Goal: Navigation & Orientation: Find specific page/section

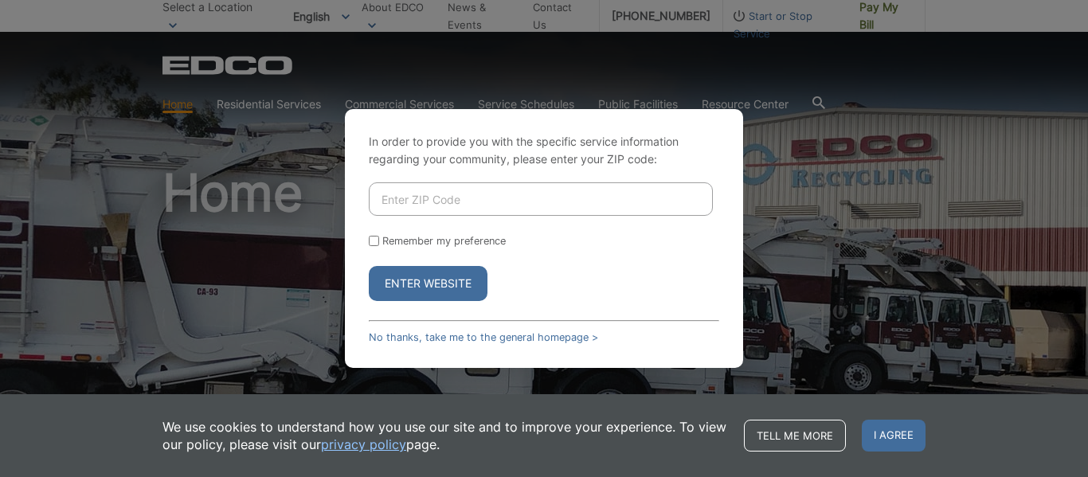
click at [393, 197] on input "Enter ZIP Code" at bounding box center [541, 198] width 344 height 33
type input "90806"
click at [425, 278] on button "Enter Website" at bounding box center [428, 283] width 119 height 35
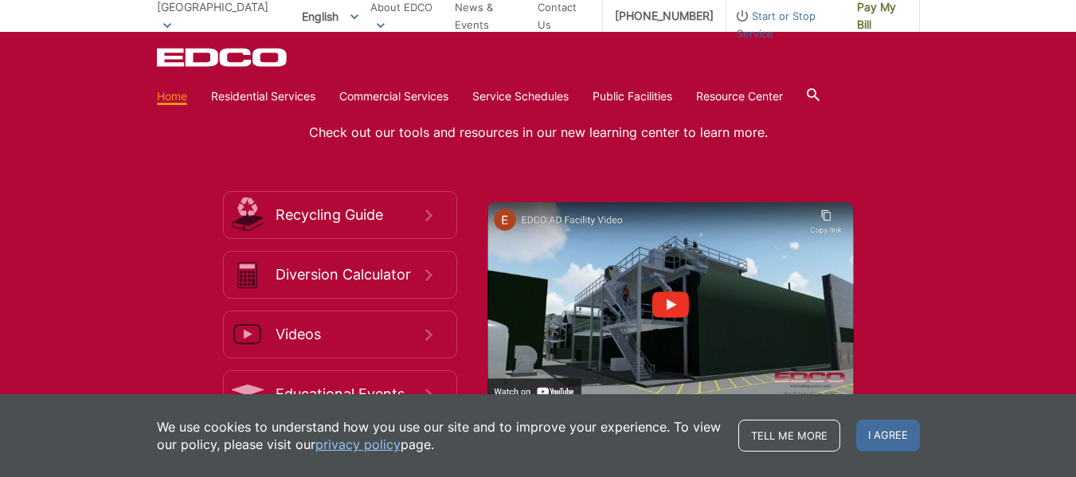
scroll to position [2549, 0]
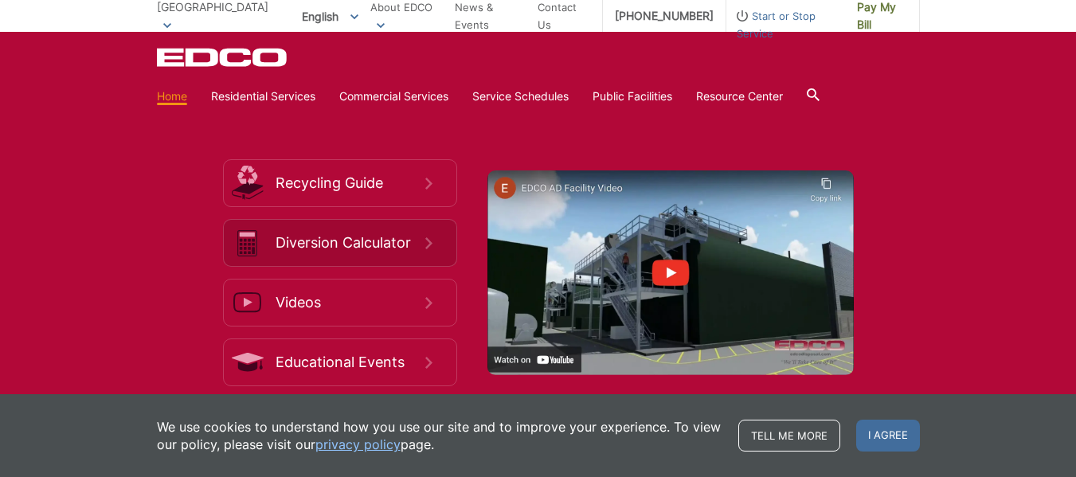
click at [422, 234] on span "Diversion Calculator" at bounding box center [351, 243] width 150 height 18
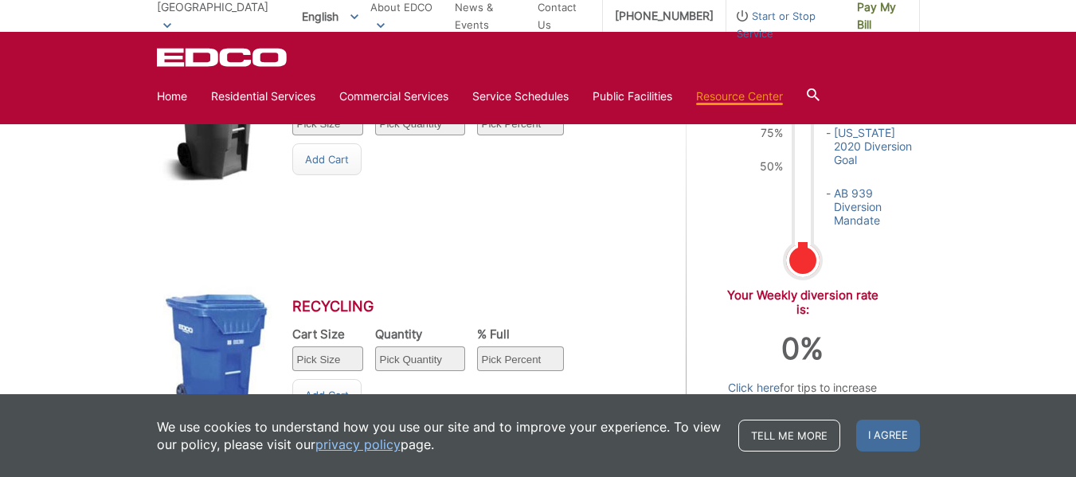
scroll to position [709, 0]
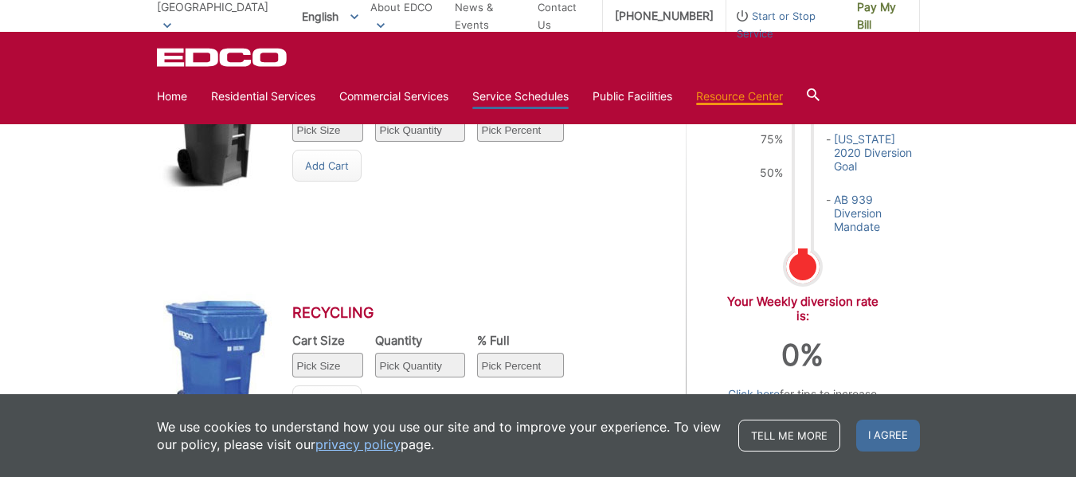
click at [512, 92] on link "Service Schedules" at bounding box center [520, 97] width 96 height 18
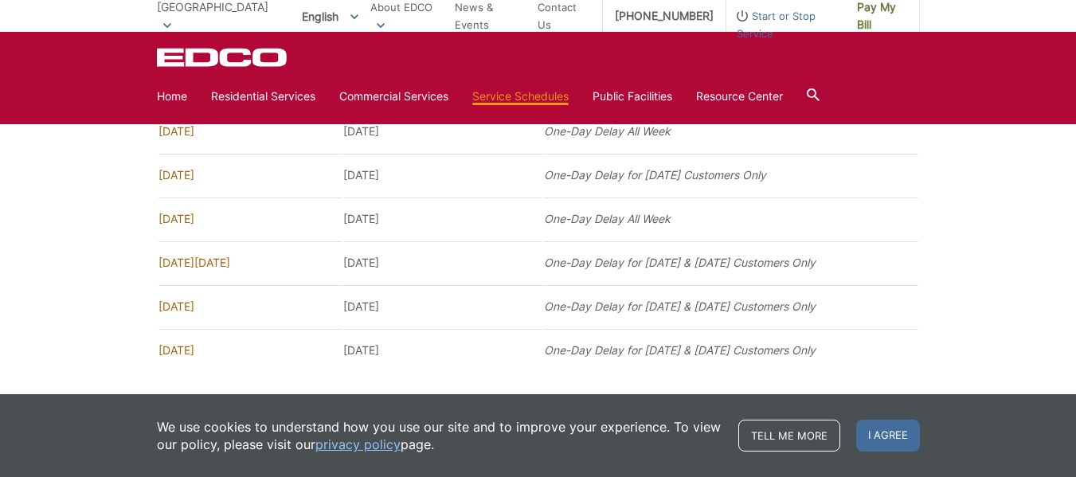
scroll to position [1264, 0]
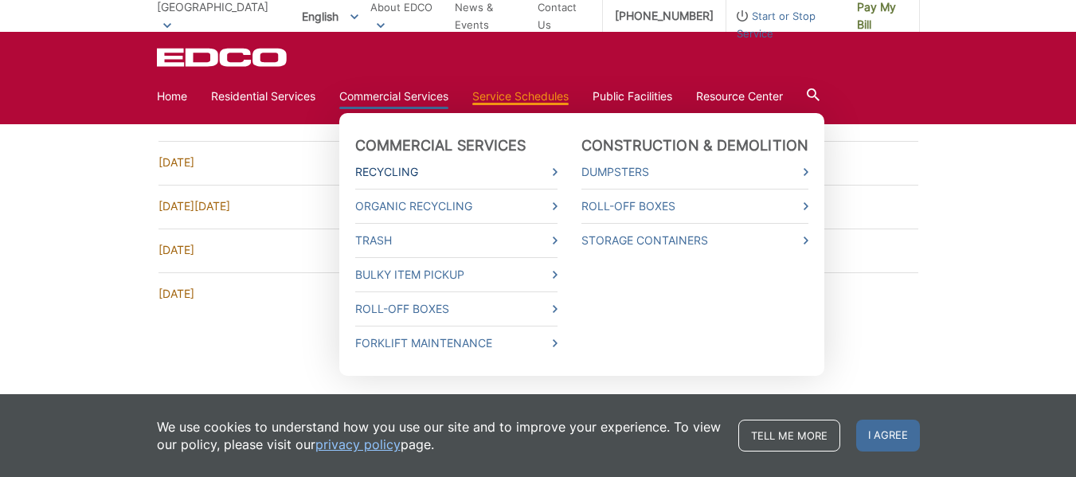
click at [553, 167] on link "Recycling" at bounding box center [456, 172] width 202 height 18
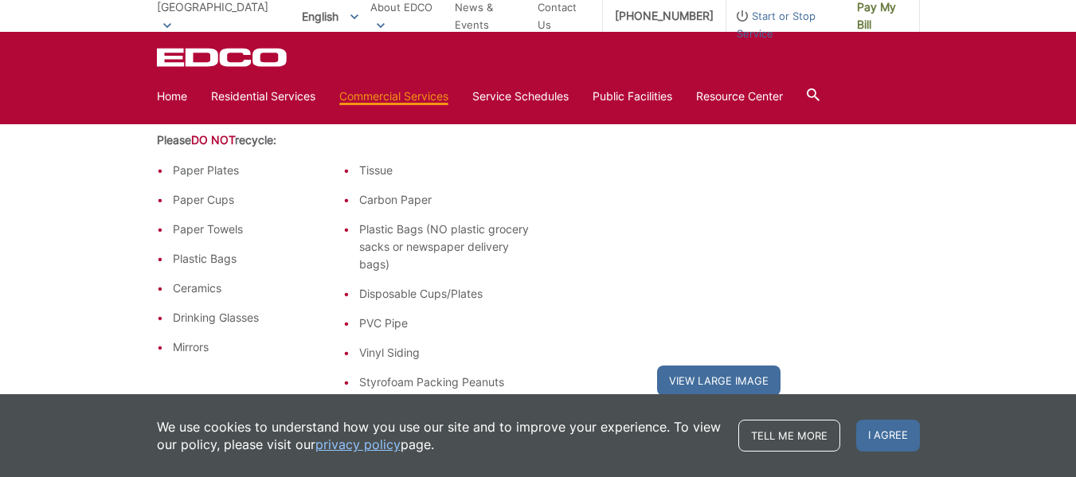
scroll to position [446, 0]
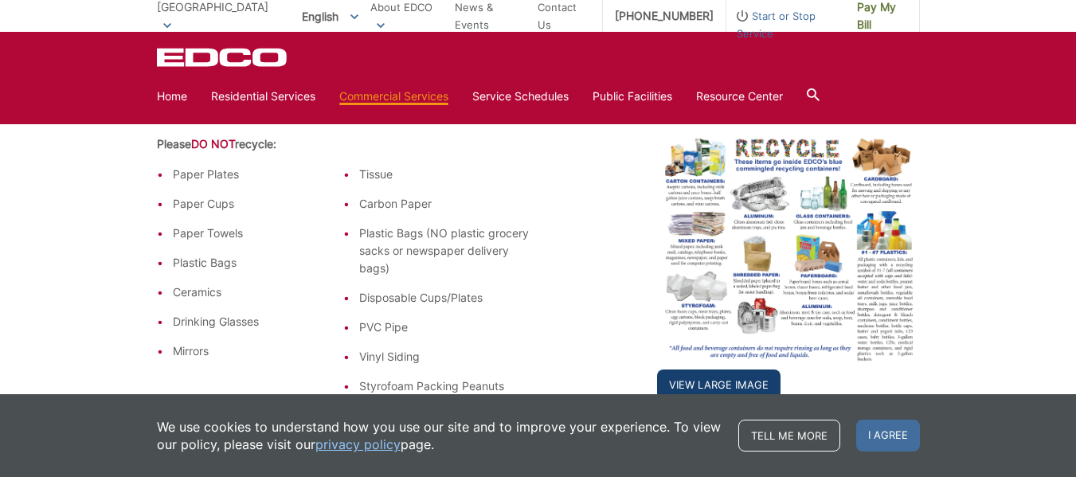
click at [721, 371] on link "View Large Image" at bounding box center [718, 385] width 123 height 30
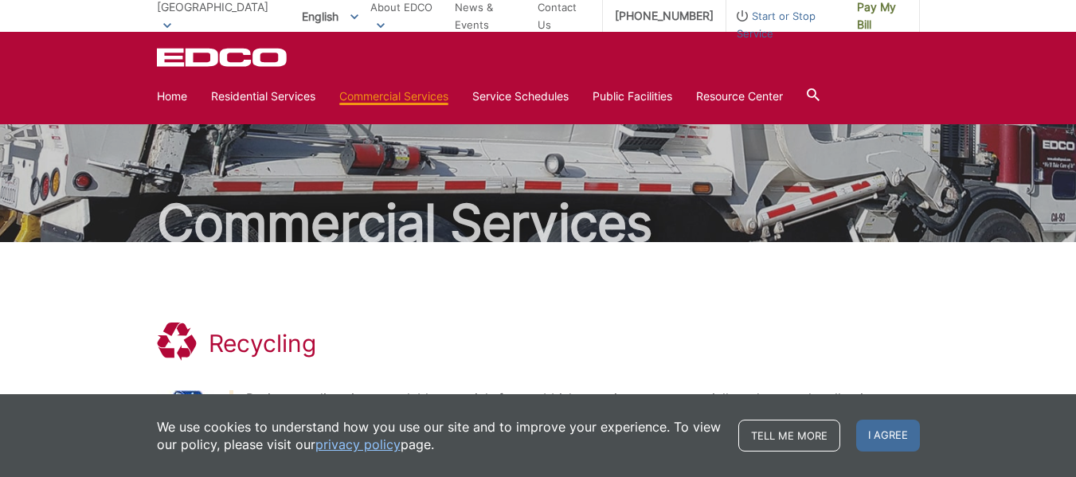
scroll to position [0, 0]
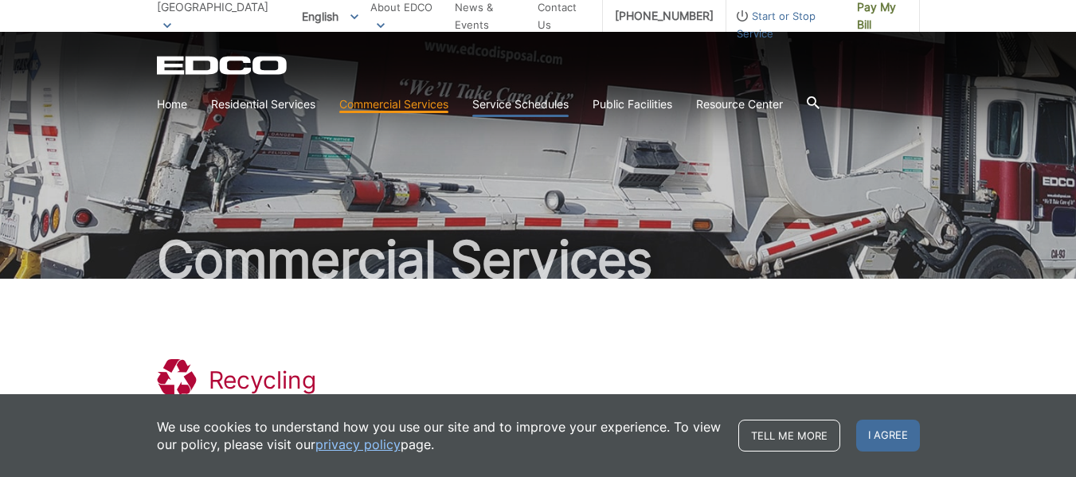
click at [519, 100] on link "Service Schedules" at bounding box center [520, 105] width 96 height 18
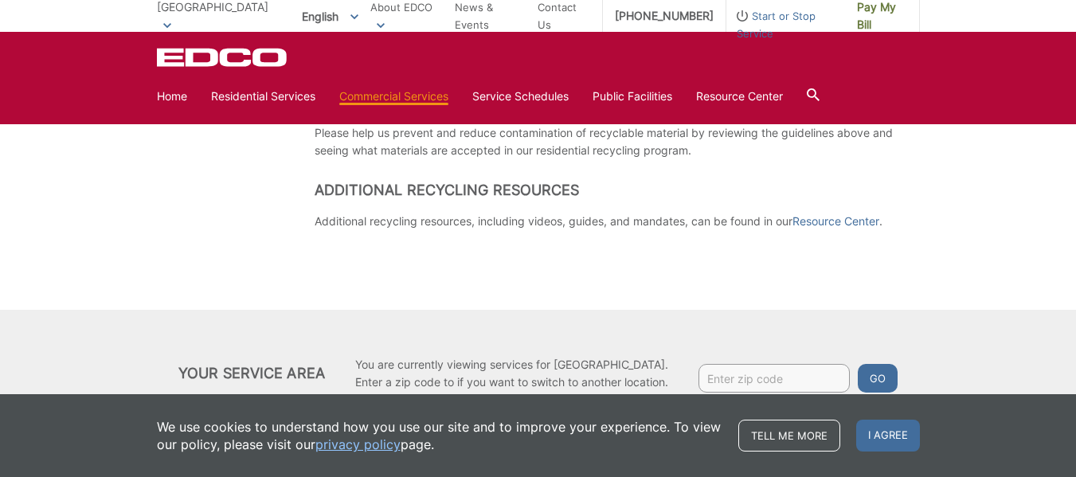
scroll to position [1147, 0]
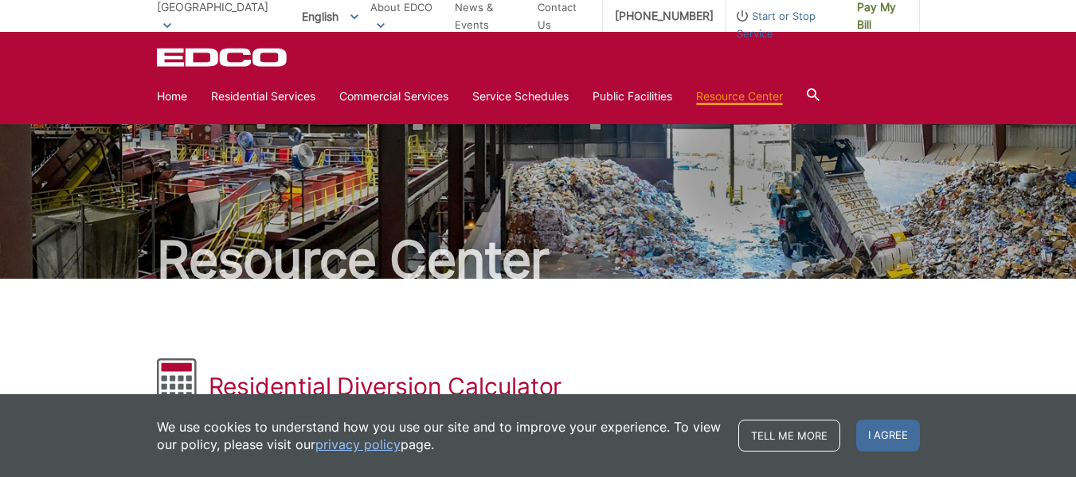
scroll to position [709, 0]
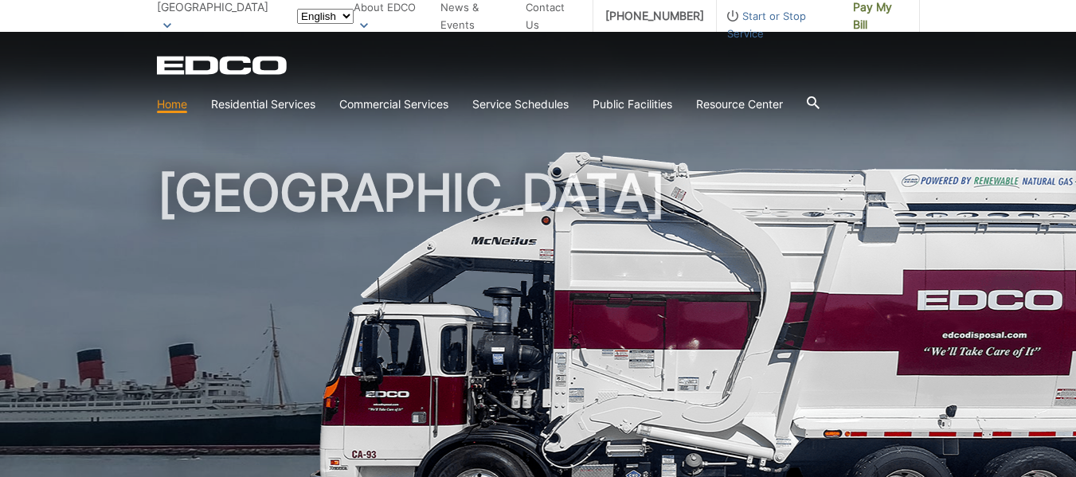
scroll to position [2549, 0]
